Goal: Information Seeking & Learning: Compare options

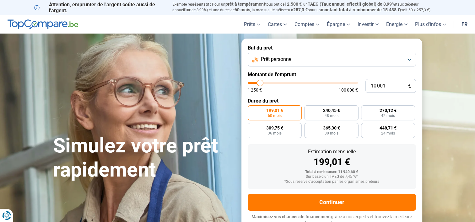
type input "20 750"
type input "20750"
click at [271, 83] on input "range" at bounding box center [303, 83] width 110 height 2
radio input "false"
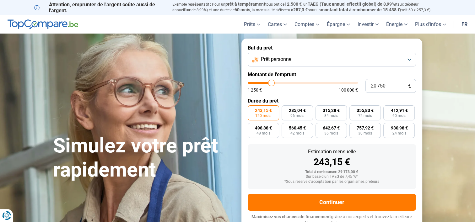
type input "28 500"
type input "28500"
click at [279, 82] on input "range" at bounding box center [303, 83] width 110 height 2
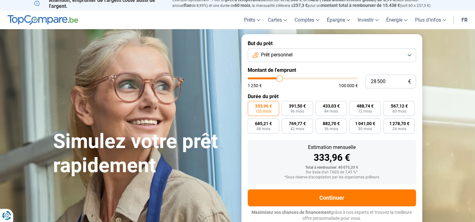
type input "27 250"
type input "27250"
type input "26 500"
type input "26500"
type input "25 750"
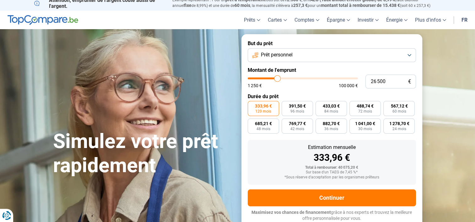
type input "25750"
type input "25 250"
type input "25250"
type input "24 250"
type input "24250"
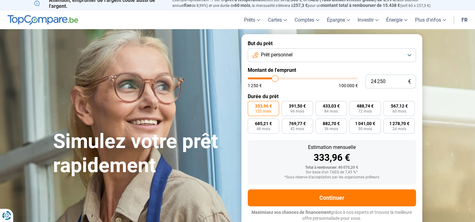
type input "23 750"
type input "23750"
type input "23 000"
type input "23000"
type input "22 250"
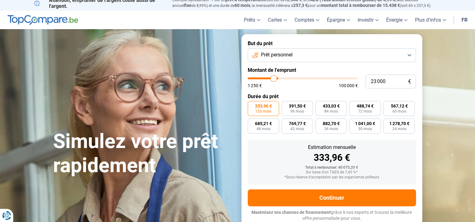
type input "22250"
type input "22 000"
type input "22000"
type input "21 000"
type input "21000"
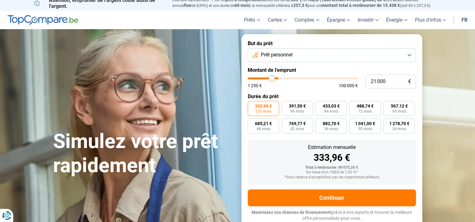
type input "20 500"
type input "20500"
type input "19 500"
type input "19500"
type input "18 750"
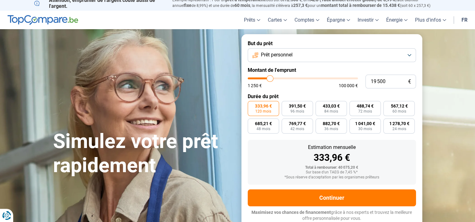
type input "18750"
type input "17 750"
type input "17750"
type input "17 500"
type input "17500"
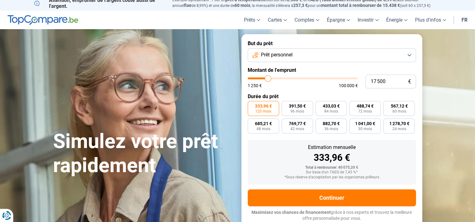
type input "17 250"
type input "17250"
type input "16 750"
type input "16750"
type input "16 500"
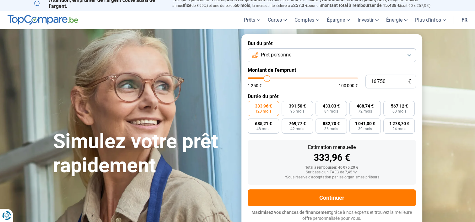
type input "16500"
type input "16 250"
type input "16250"
type input "15 750"
type input "15750"
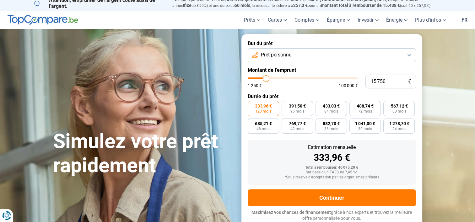
type input "15 500"
type input "15500"
type input "15 000"
type input "15000"
type input "14 750"
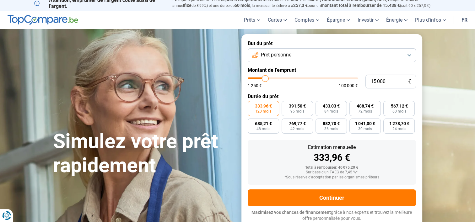
type input "14750"
type input "14 250"
type input "14250"
type input "14 000"
type input "14000"
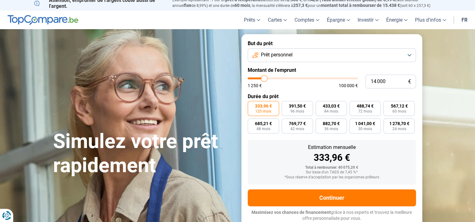
type input "13 250"
type input "13250"
type input "12 750"
type input "12750"
type input "12 500"
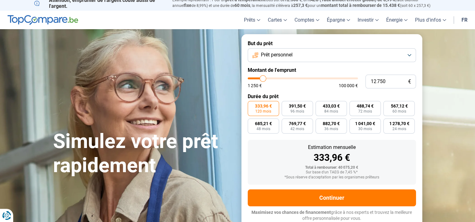
type input "12500"
type input "12 000"
type input "12000"
type input "11 750"
type input "11750"
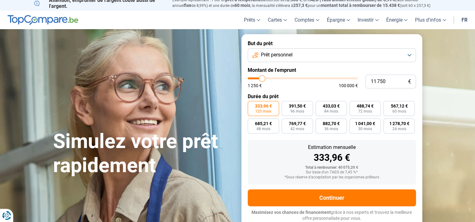
type input "11 500"
type input "11500"
type input "11 000"
type input "11000"
type input "10 750"
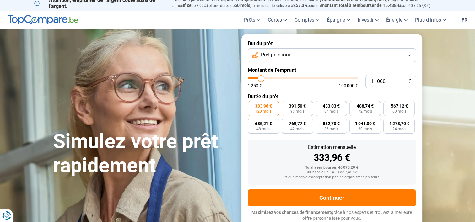
type input "10750"
type input "10 500"
type input "10500"
type input "10 250"
type input "10250"
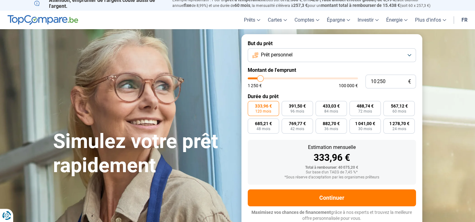
type input "9 750"
type input "9750"
type input "9 500"
type input "9500"
type input "9 250"
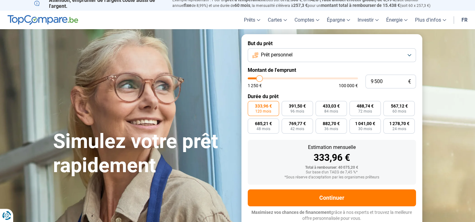
type input "9250"
type input "9 000"
type input "9000"
type input "8 750"
type input "8750"
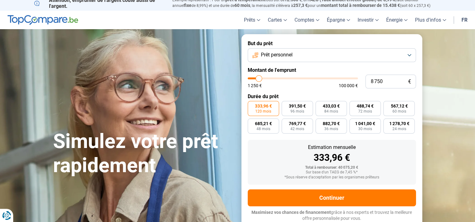
type input "8 500"
type input "8500"
type input "8 250"
type input "8250"
type input "7 750"
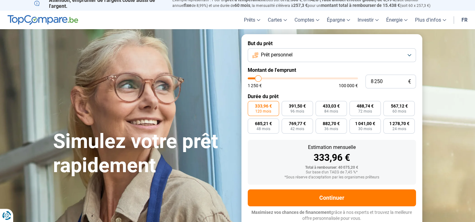
type input "7750"
type input "7 500"
type input "7500"
type input "6 750"
type input "6750"
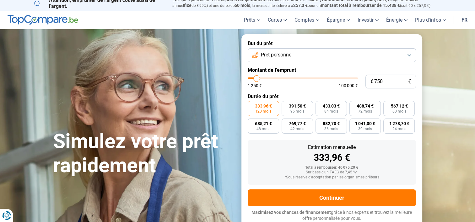
type input "6 500"
type input "6500"
type input "6 250"
type input "6250"
type input "6 000"
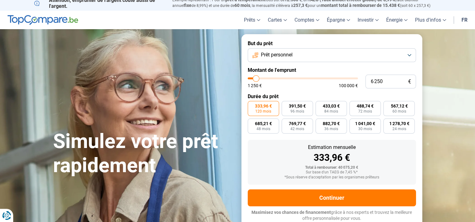
type input "6000"
type input "5 750"
type input "5750"
type input "5 500"
drag, startPoint x: 279, startPoint y: 79, endPoint x: 255, endPoint y: 80, distance: 23.6
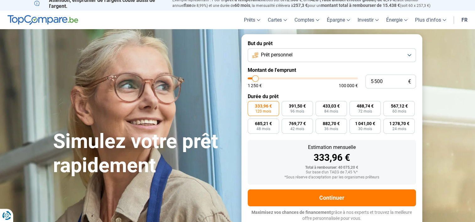
type input "5500"
click at [255, 79] on input "range" at bounding box center [303, 79] width 110 height 2
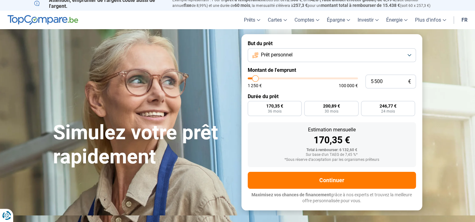
radio input "true"
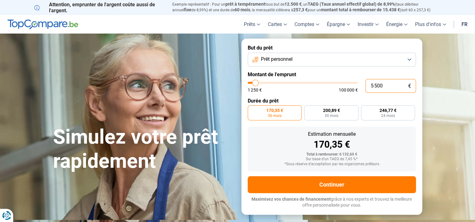
click at [344, 89] on div "5 500 € 1 250 € 100 000 €" at bounding box center [332, 86] width 168 height 14
type input "4"
type input "1250"
type input "42"
type input "1250"
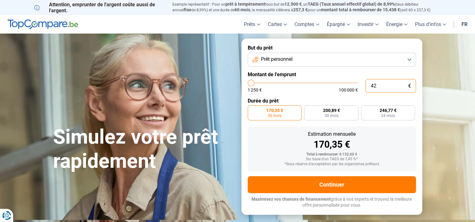
type input "425"
type input "1250"
type input "4 250"
type input "4250"
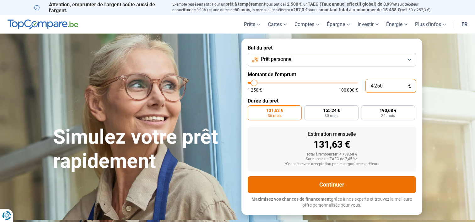
type input "4 250"
click at [360, 185] on button "Continuer" at bounding box center [332, 184] width 168 height 17
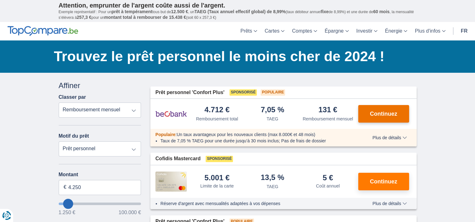
click at [383, 114] on span "Continuez" at bounding box center [383, 114] width 27 height 6
